Goal: Task Accomplishment & Management: Use online tool/utility

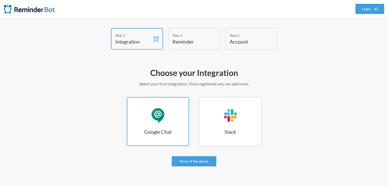
click at [167, 119] on link "Google Chat Google Chat" at bounding box center [158, 121] width 62 height 49
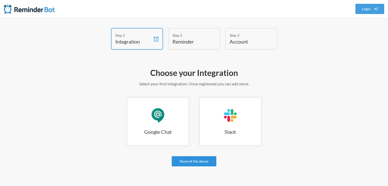
click at [186, 160] on link "None of the above" at bounding box center [194, 161] width 45 height 10
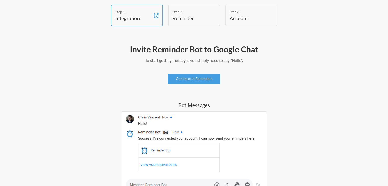
scroll to position [51, 0]
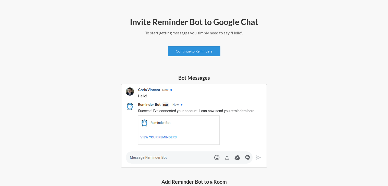
click at [207, 51] on link "Continue to Reminders" at bounding box center [194, 51] width 53 height 10
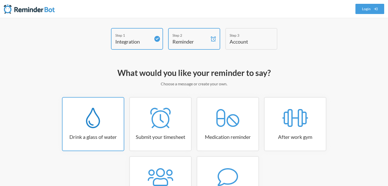
click at [115, 109] on div at bounding box center [93, 118] width 61 height 20
select select "06:30:00"
select select "true"
select select "11:00:00"
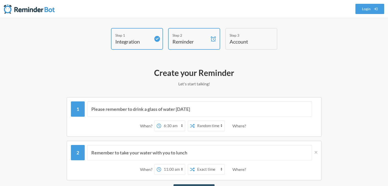
click at [183, 125] on select "12:00 am 12:15 am 12:30 am 12:45 am 1:00 am 1:15 am 1:30 am 1:45 am 2:00 am 2:1…" at bounding box center [173, 126] width 24 height 10
click at [201, 126] on select "Exact time Random time" at bounding box center [210, 126] width 30 height 10
click at [195, 121] on select "Exact time Random time" at bounding box center [210, 126] width 30 height 10
click at [180, 126] on select "12:00 am 12:15 am 12:30 am 12:45 am 1:00 am 1:15 am 1:30 am 1:45 am 2:00 am 2:1…" at bounding box center [173, 126] width 24 height 10
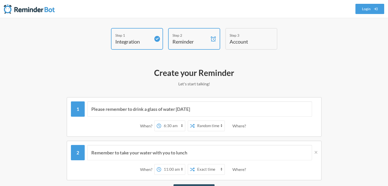
select select "15:30:00"
click at [161, 121] on select "12:00 am 12:15 am 12:30 am 12:45 am 1:00 am 1:15 am 1:30 am 1:45 am 2:00 am 2:1…" at bounding box center [173, 126] width 24 height 10
